Goal: Book appointment/travel/reservation

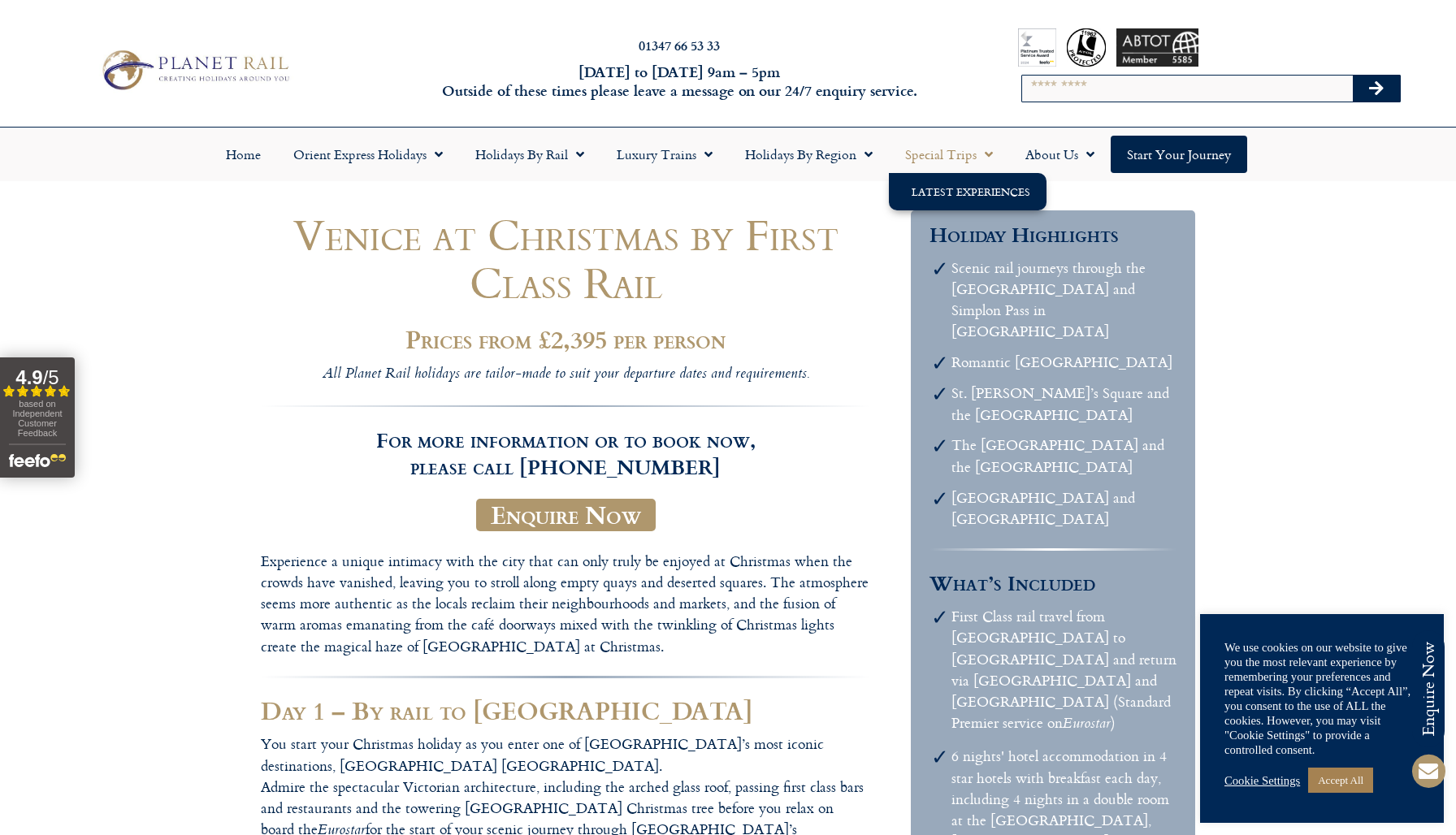
click at [946, 191] on link "Latest Experiences" at bounding box center [968, 191] width 158 height 38
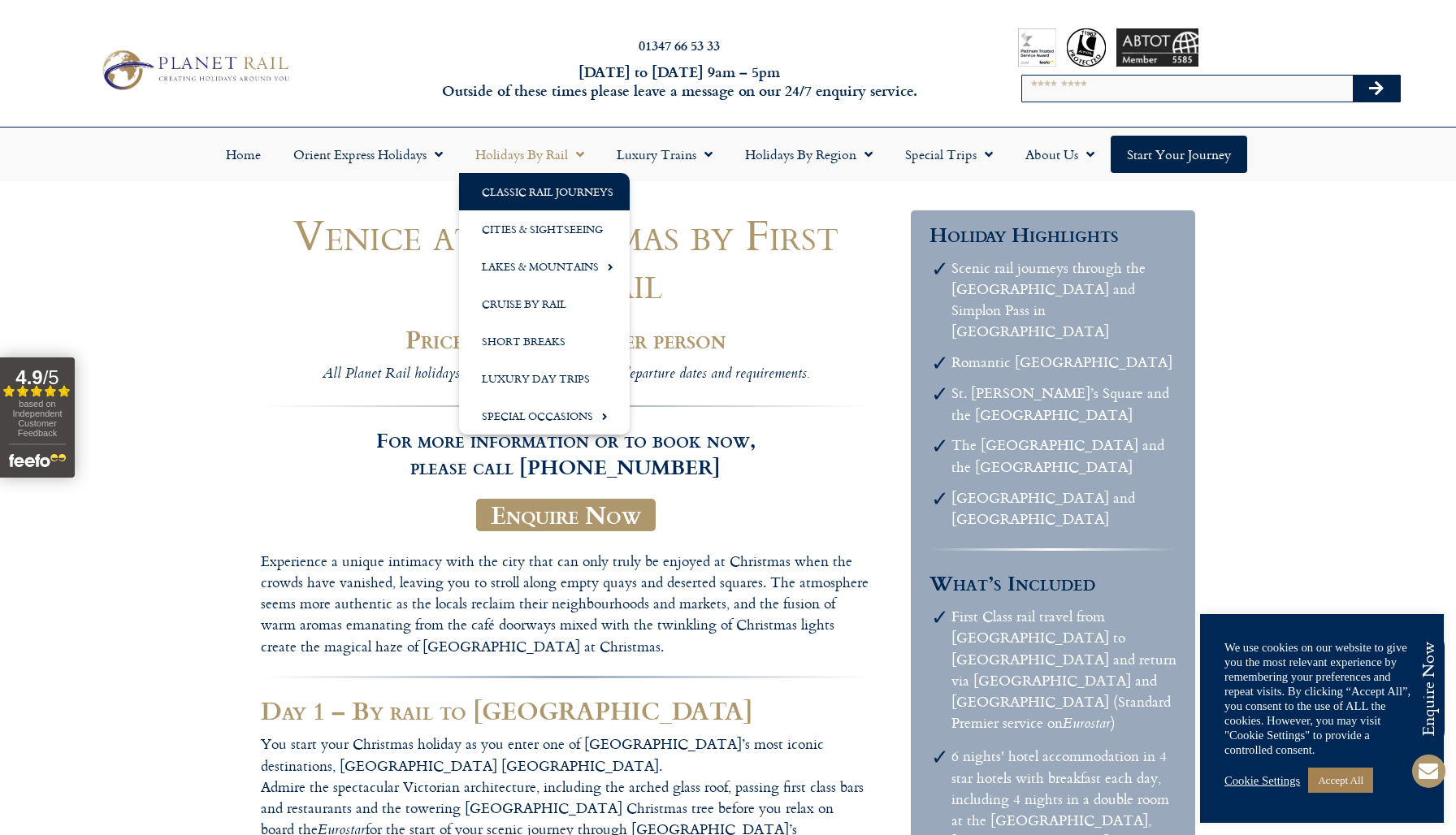
click at [527, 190] on link "Classic Rail Journeys" at bounding box center [544, 191] width 171 height 38
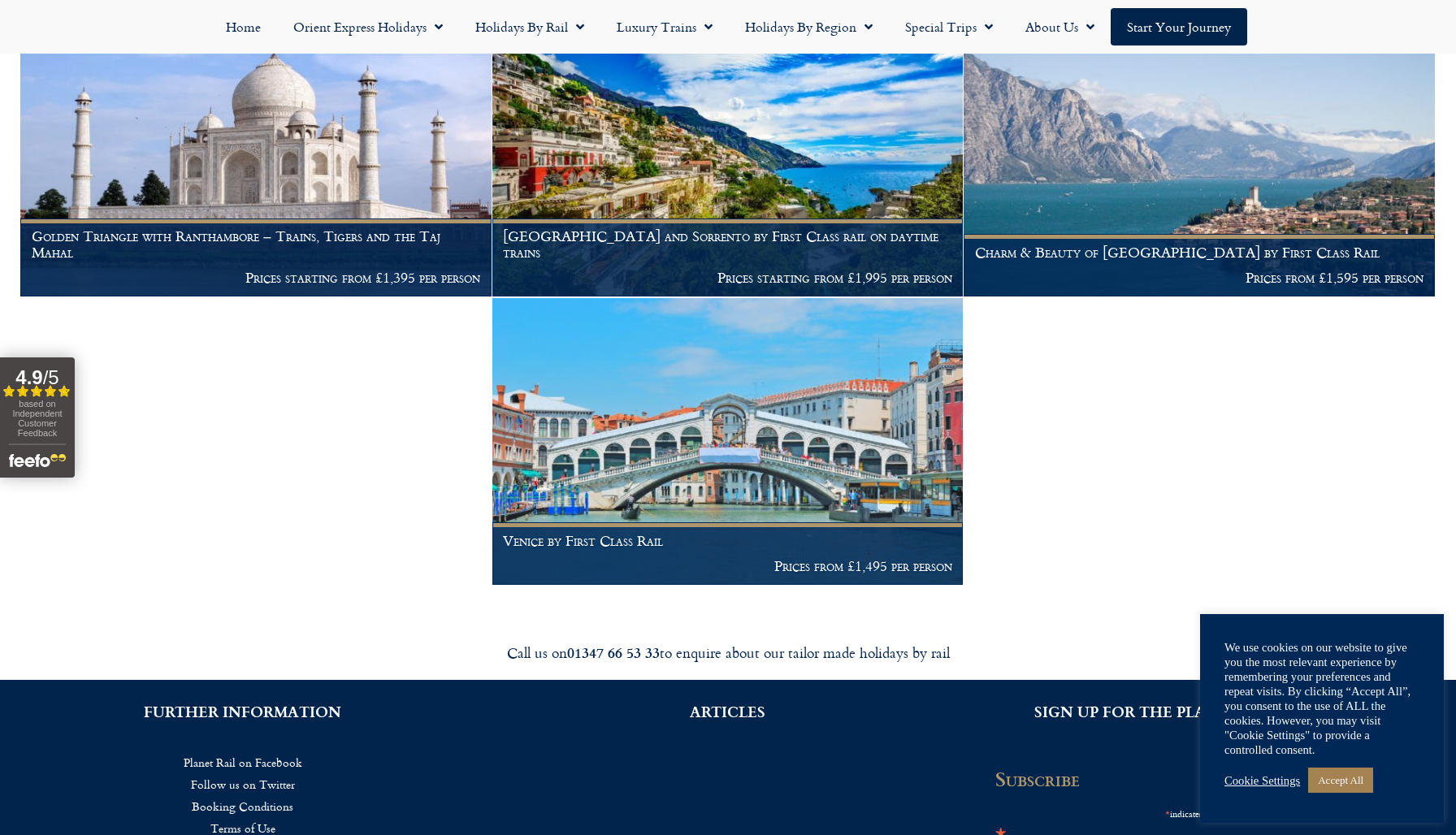
scroll to position [1846, 0]
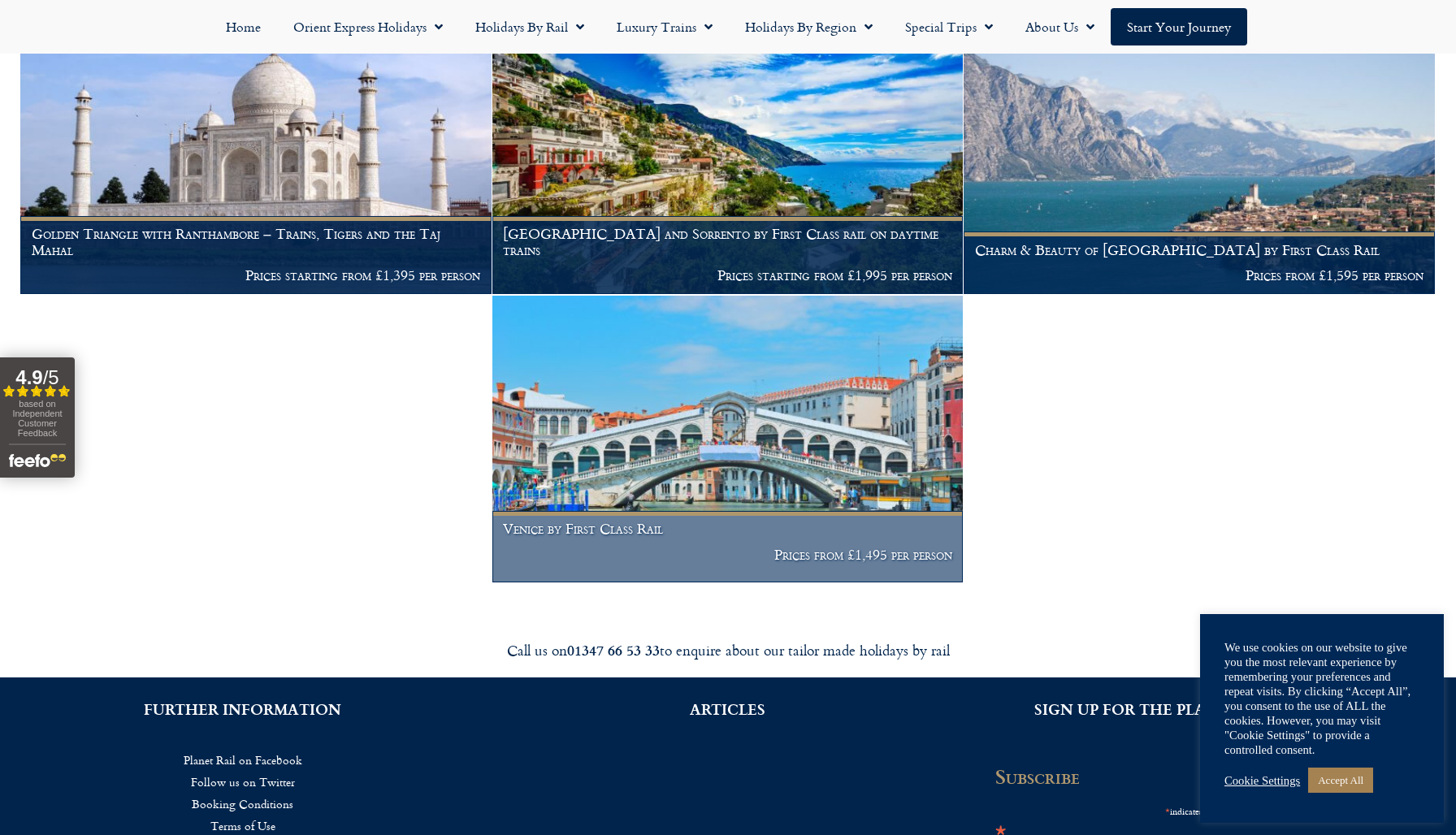
click at [781, 454] on img at bounding box center [728, 439] width 471 height 287
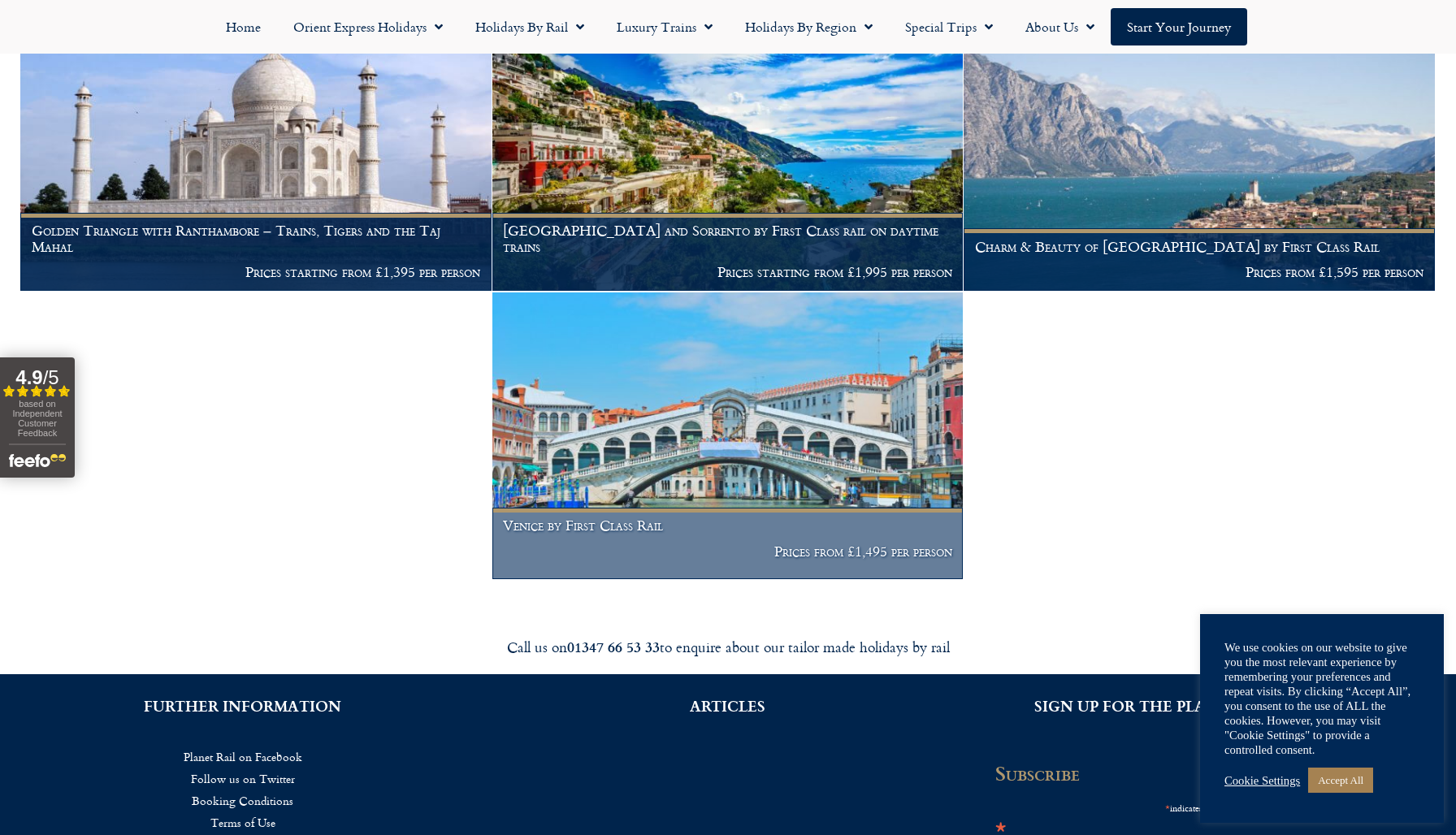
scroll to position [1851, 0]
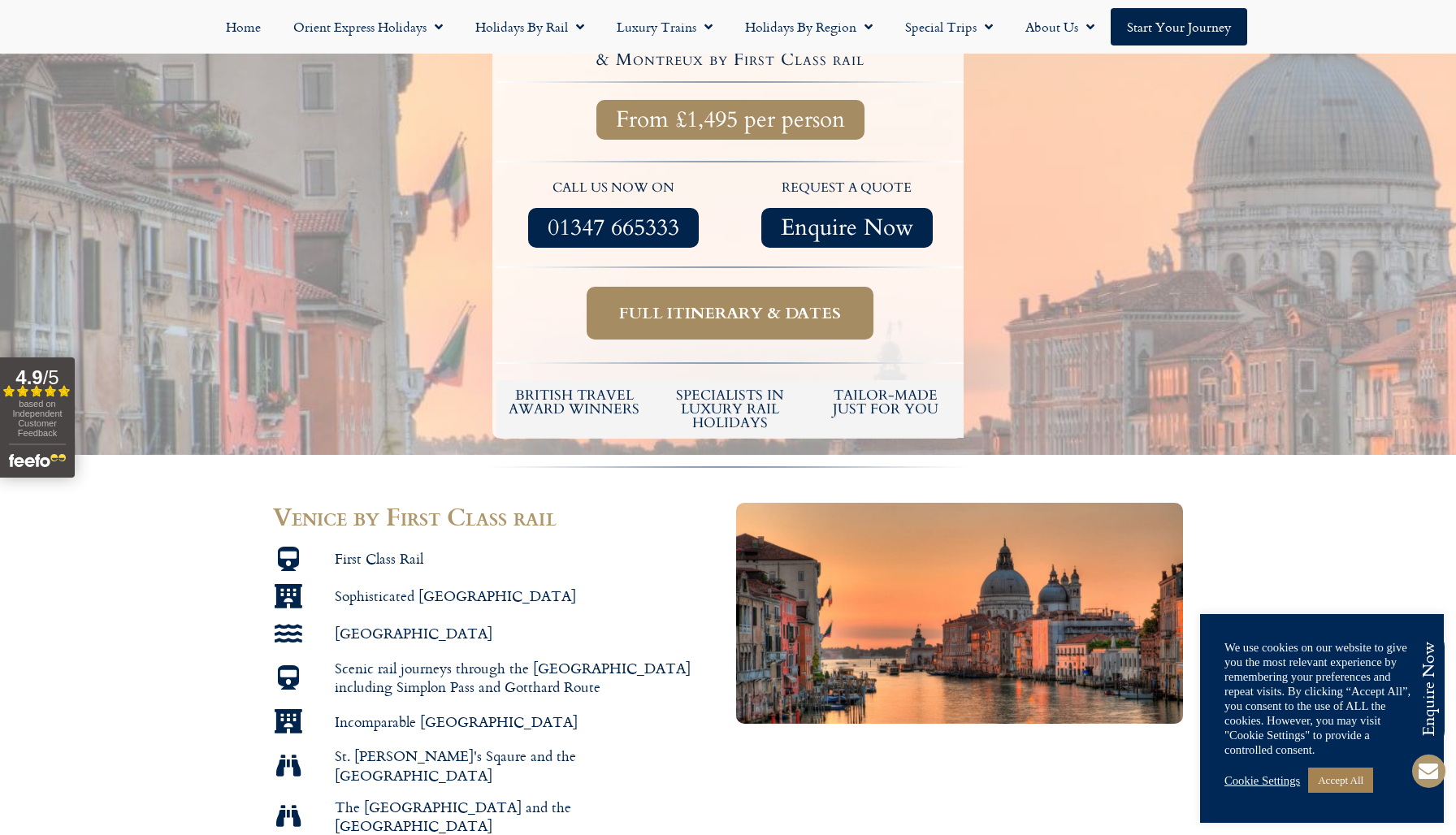
scroll to position [454, 0]
click at [746, 304] on span "Full itinerary & dates" at bounding box center [730, 314] width 222 height 21
click at [735, 303] on span "Full itinerary & dates" at bounding box center [730, 313] width 222 height 21
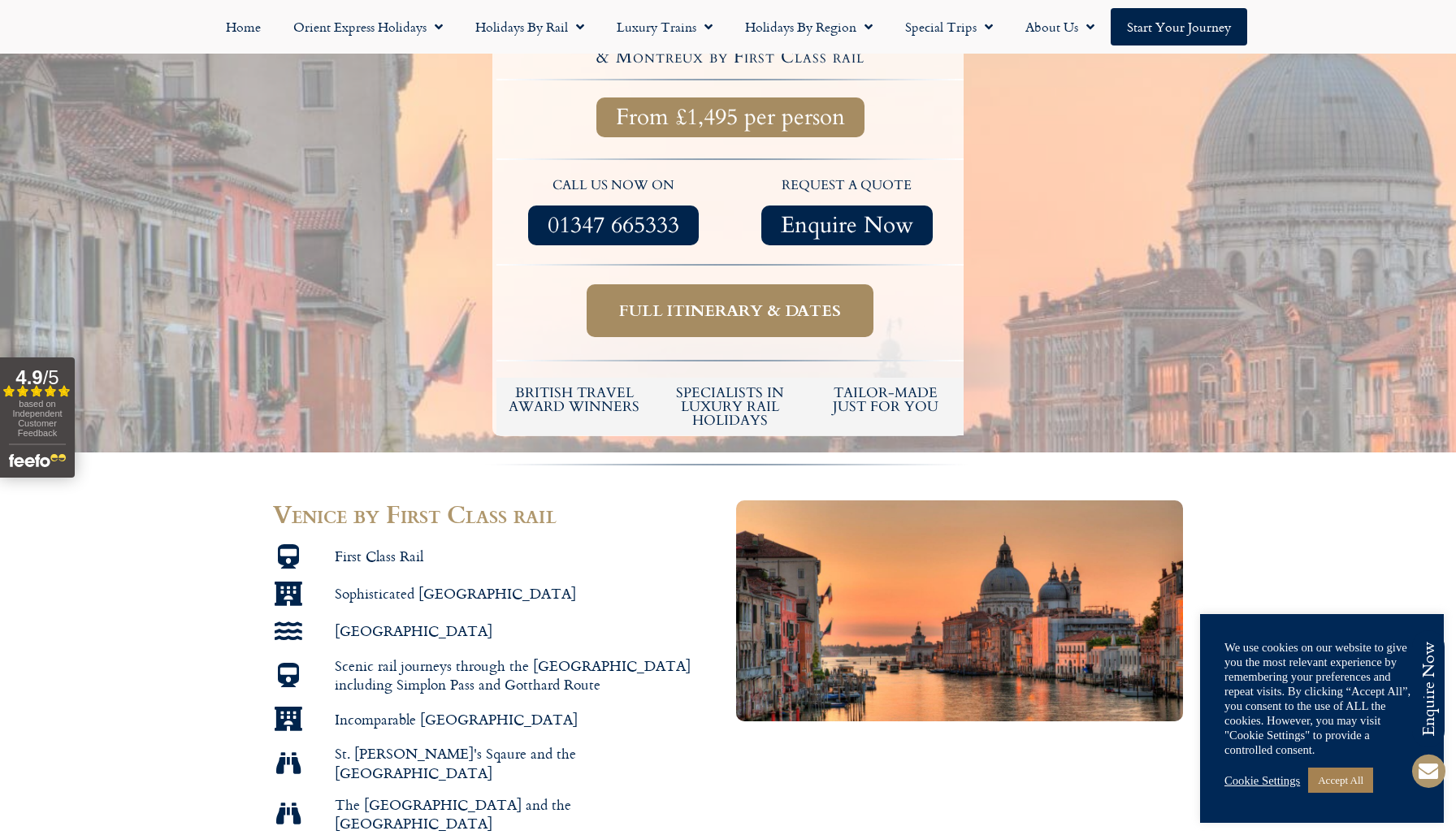
scroll to position [463, 0]
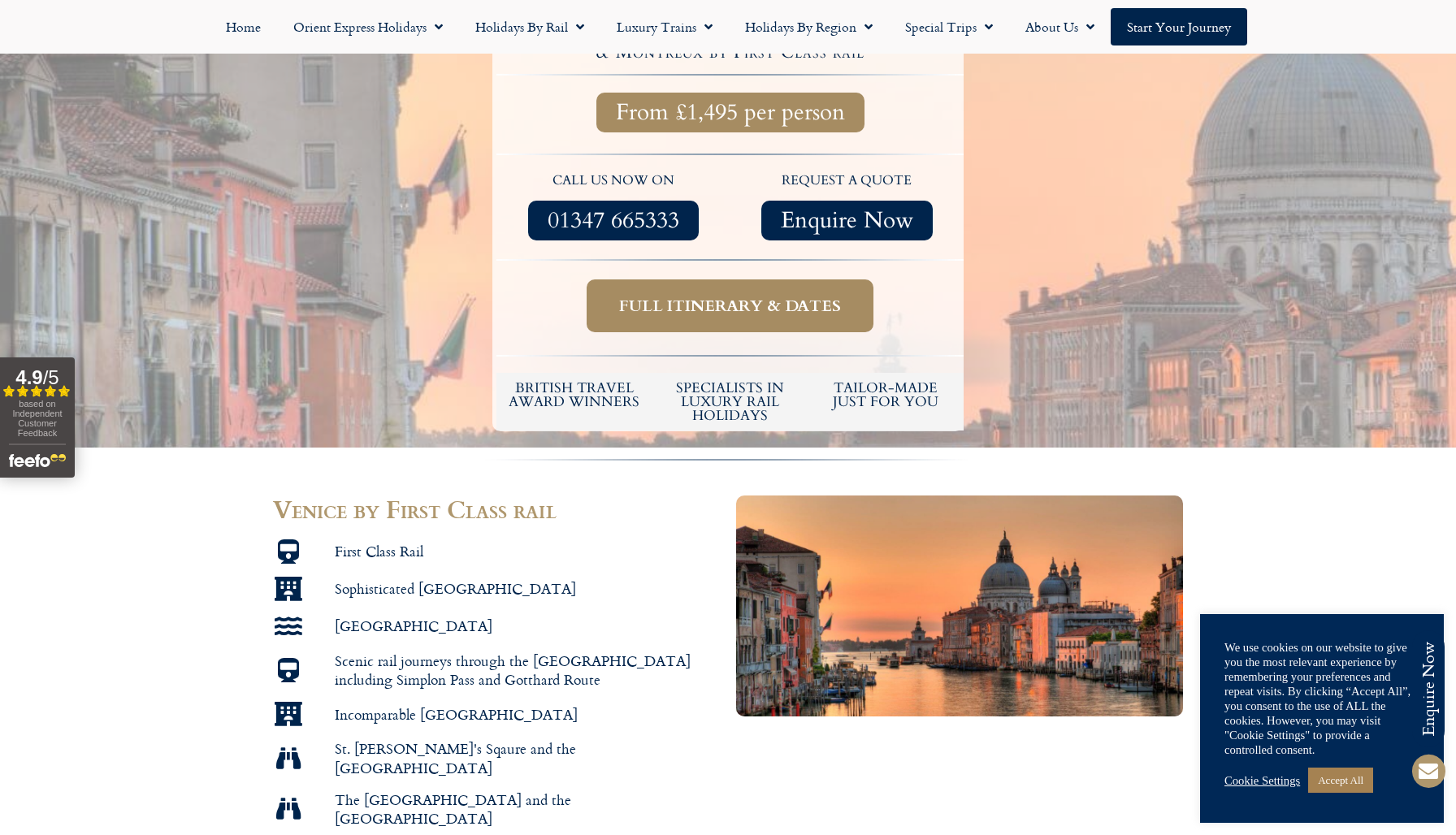
click at [736, 296] on span "Full itinerary & dates" at bounding box center [730, 306] width 222 height 21
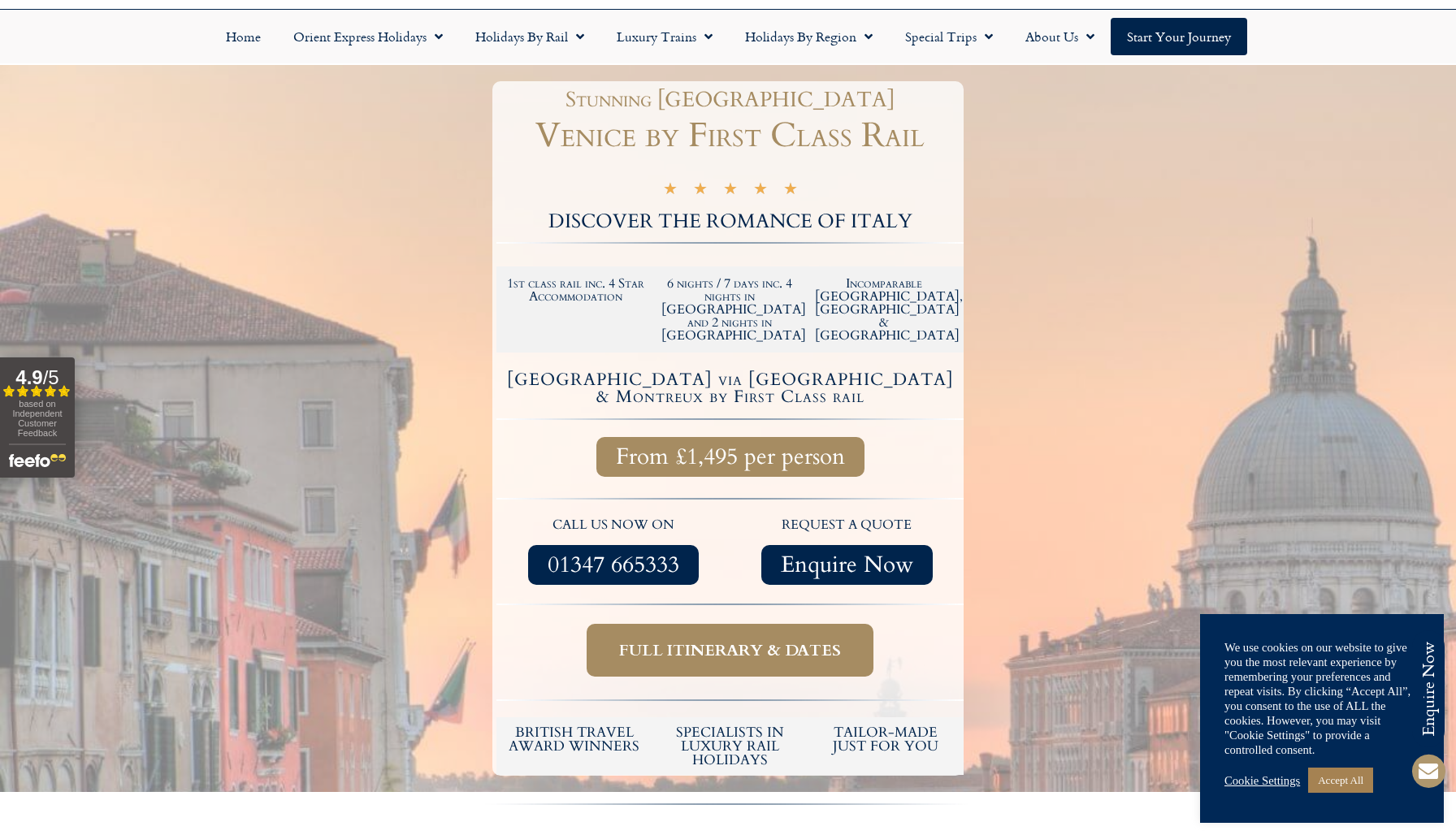
scroll to position [0, 0]
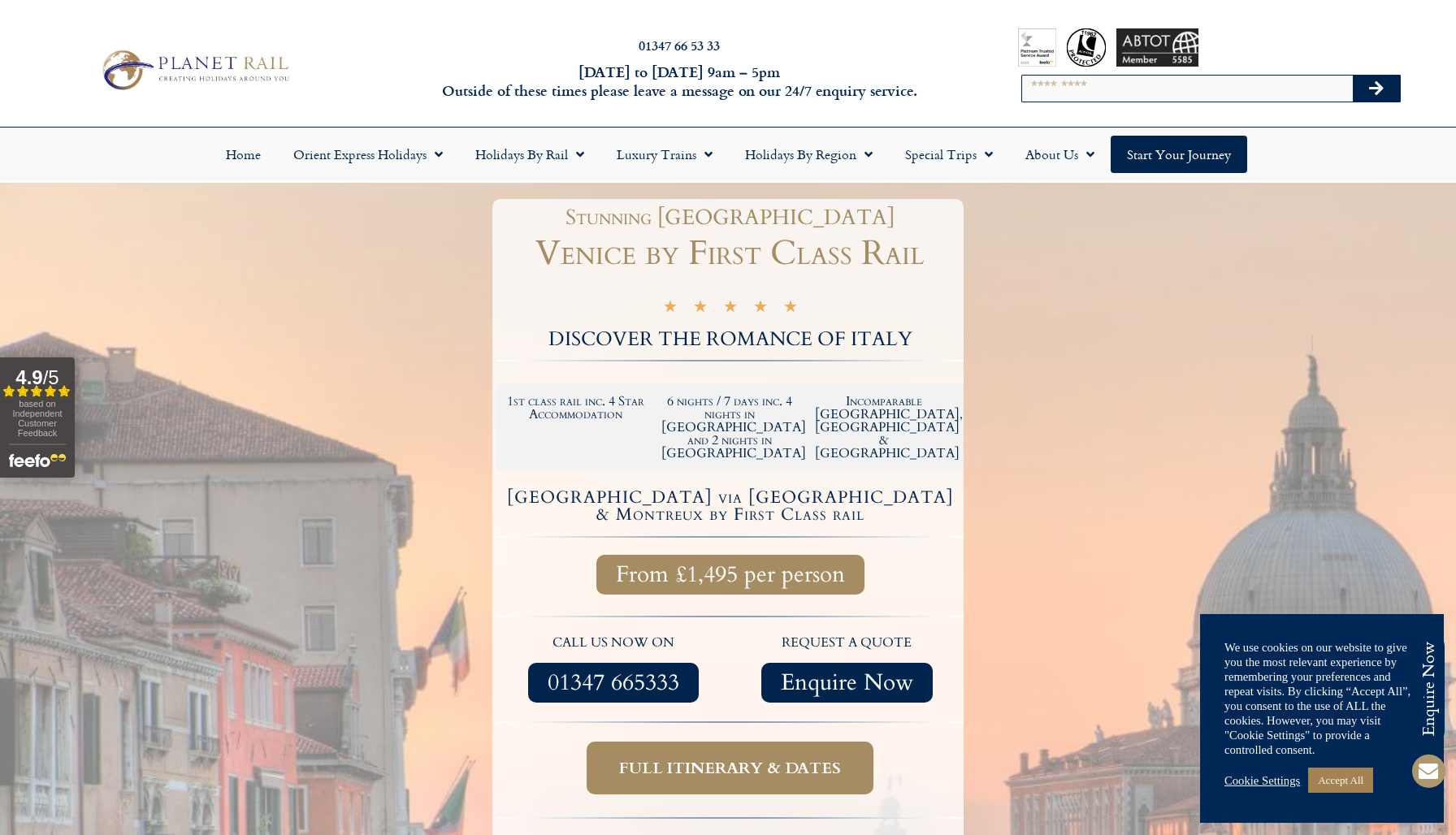
click at [204, 66] on img at bounding box center [193, 69] width 200 height 49
